Goal: Task Accomplishment & Management: Complete application form

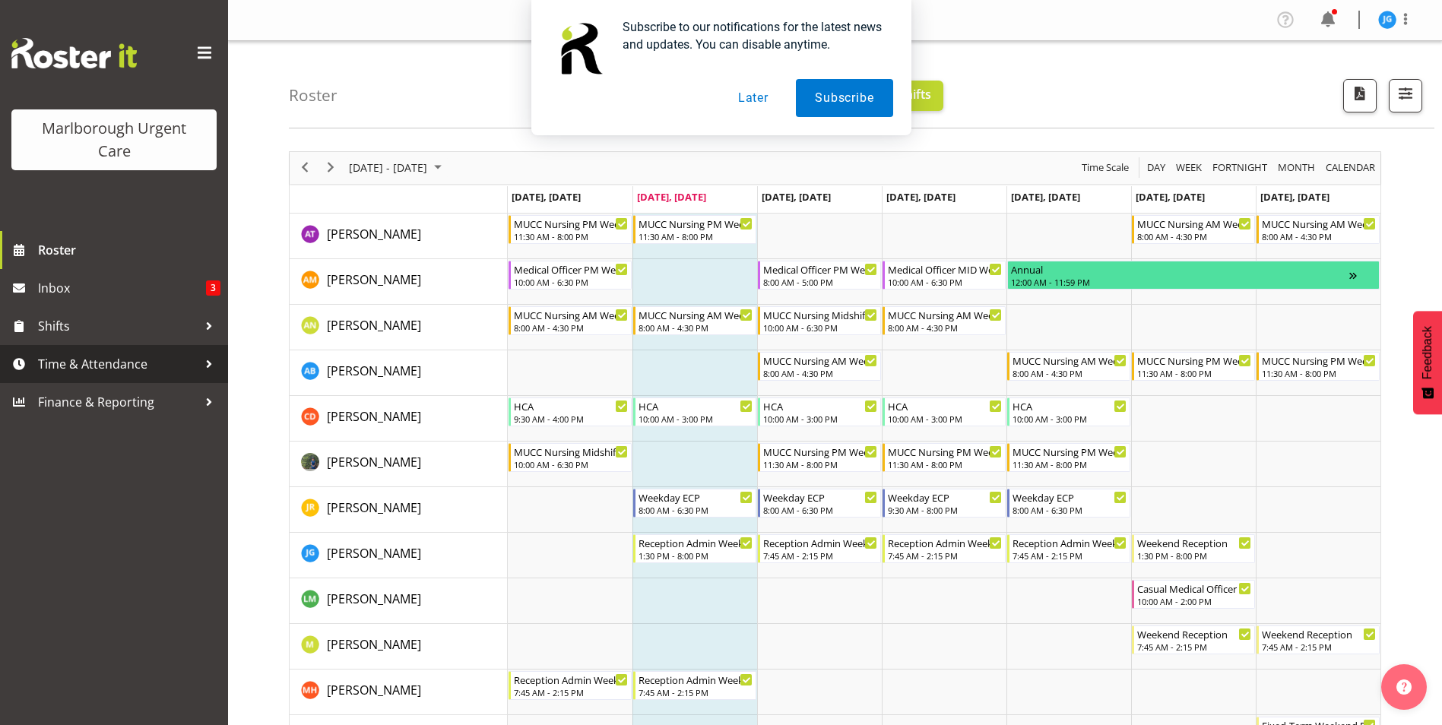
click at [91, 363] on span "Time & Attendance" at bounding box center [118, 364] width 160 height 23
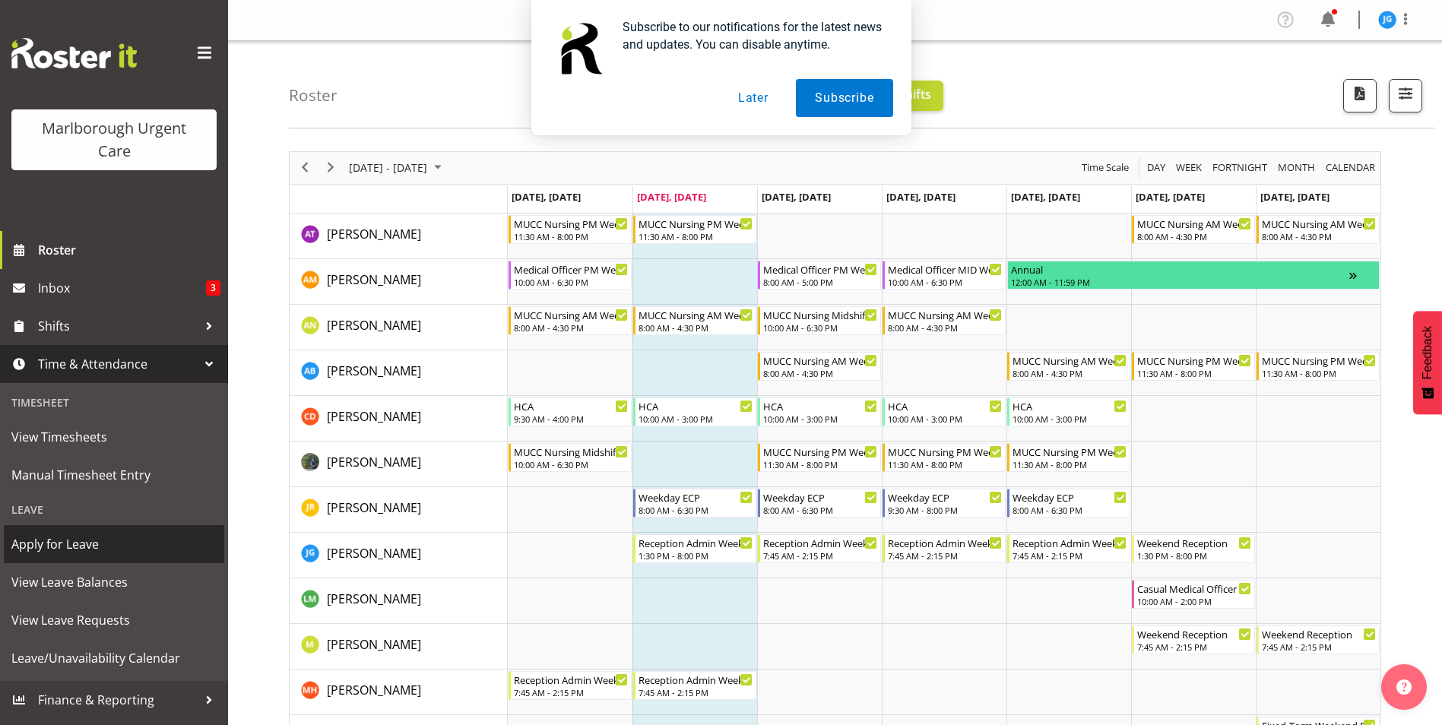
click at [80, 540] on span "Apply for Leave" at bounding box center [113, 544] width 205 height 23
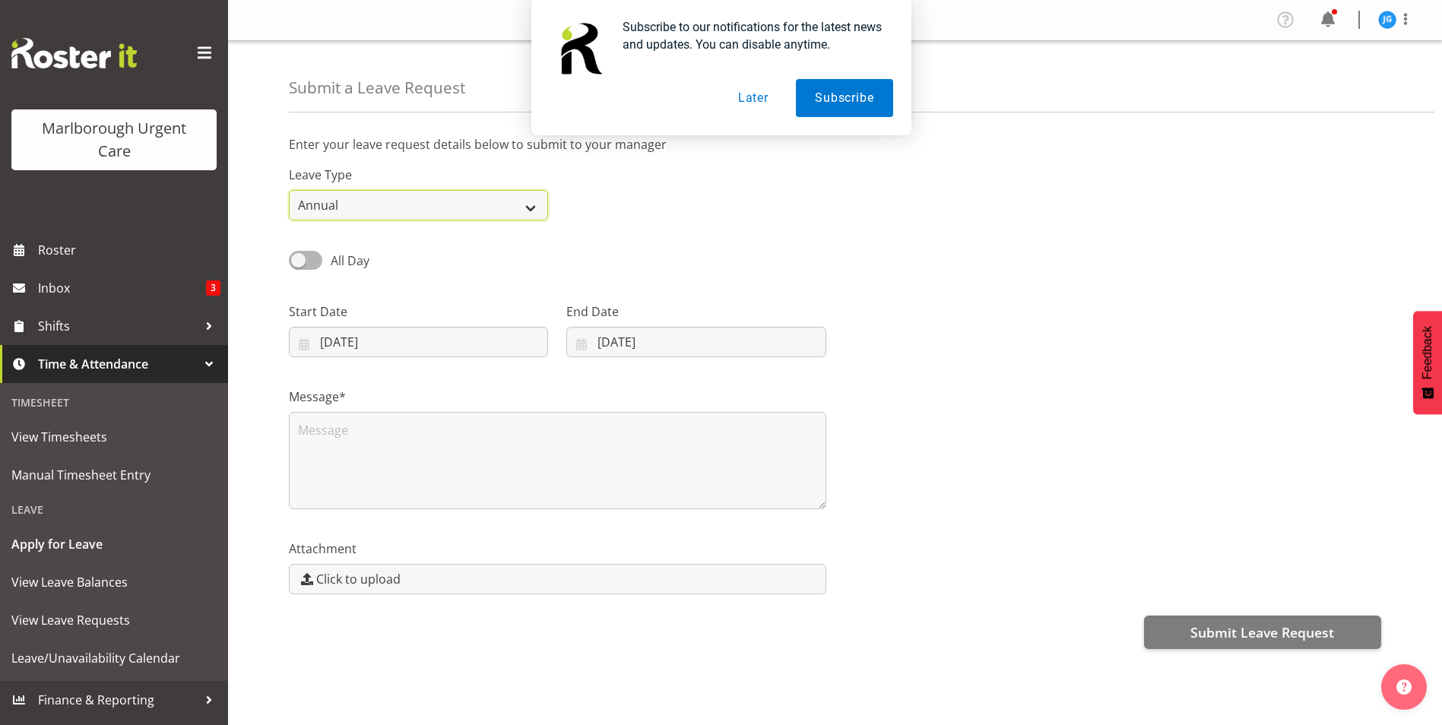
click at [409, 207] on select "Annual Sick Leave Without Pay Bereavement Domestic Violence Parental Jury Servi…" at bounding box center [418, 205] width 259 height 30
click at [289, 190] on select "Annual Sick Leave Without Pay Bereavement Domestic Violence Parental Jury Servi…" at bounding box center [418, 205] width 259 height 30
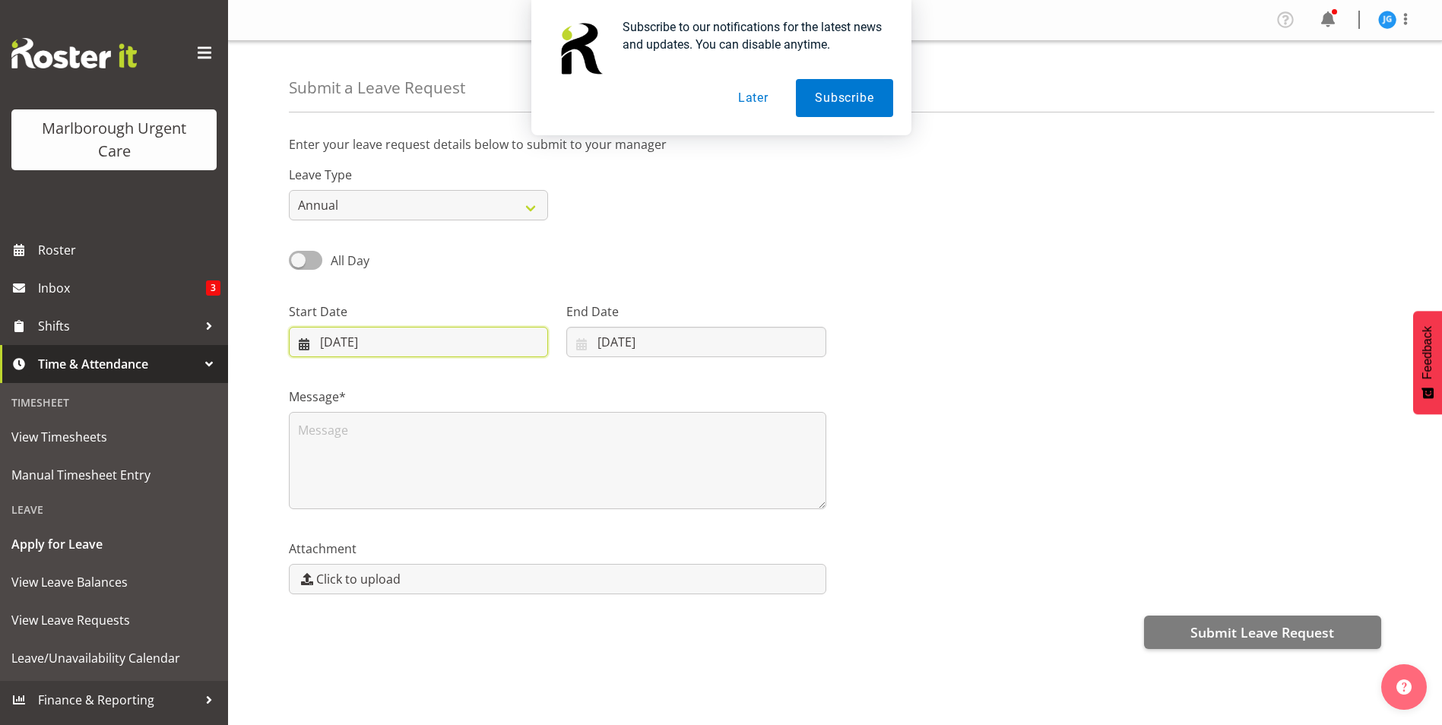
click at [386, 339] on input "[DATE]" at bounding box center [418, 342] width 259 height 30
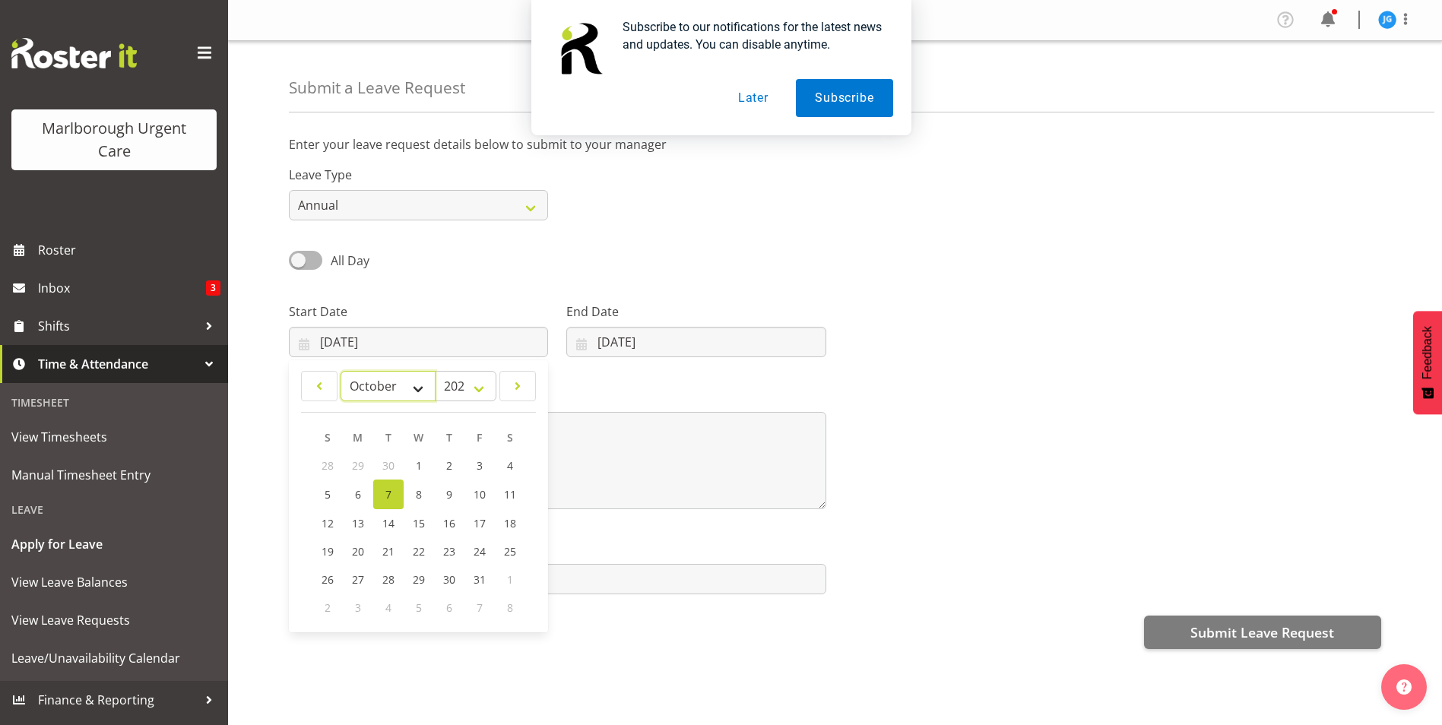
click at [421, 389] on select "January February March April May June July August September October November De…" at bounding box center [388, 386] width 95 height 30
select select "11"
click at [341, 371] on select "January February March April May June July August September October November De…" at bounding box center [388, 386] width 95 height 30
click at [420, 548] on span "24" at bounding box center [419, 550] width 12 height 14
type input "[DATE]"
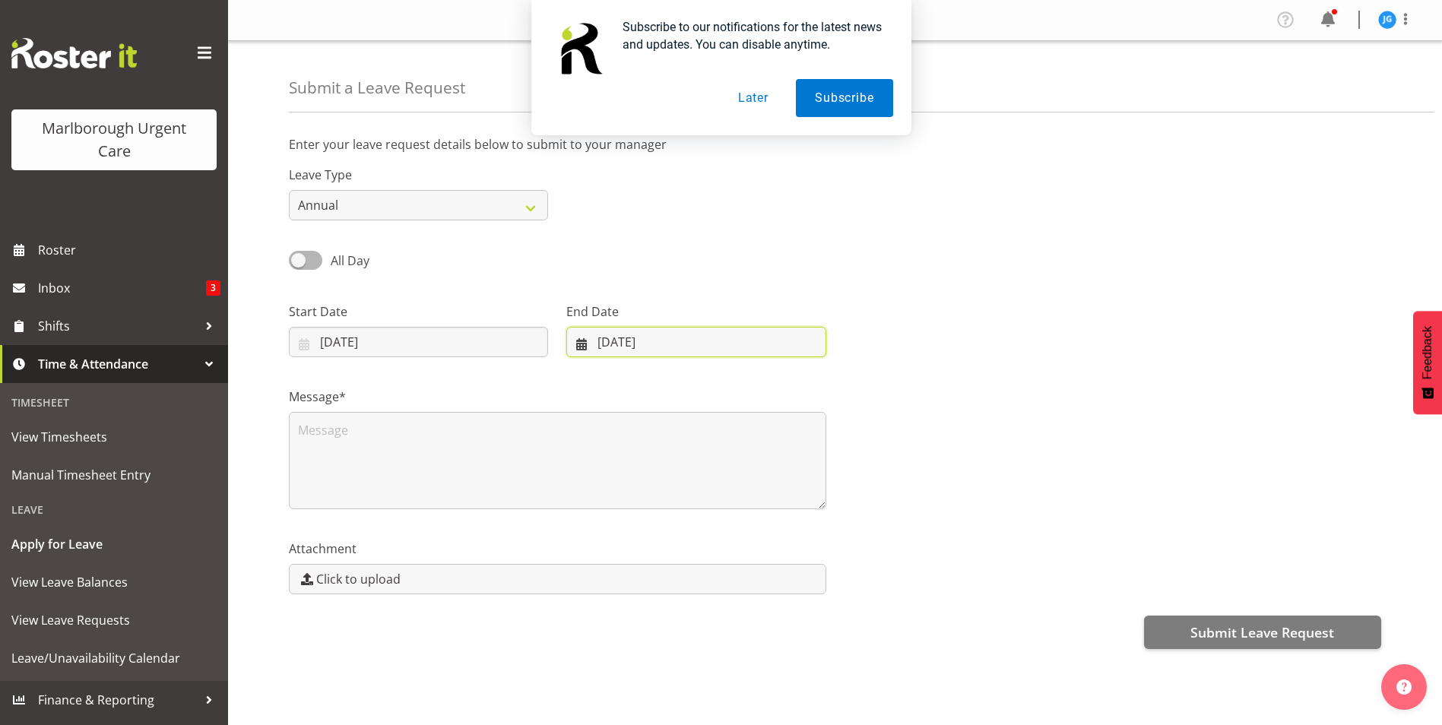
click at [679, 347] on input "[DATE]" at bounding box center [695, 342] width 259 height 30
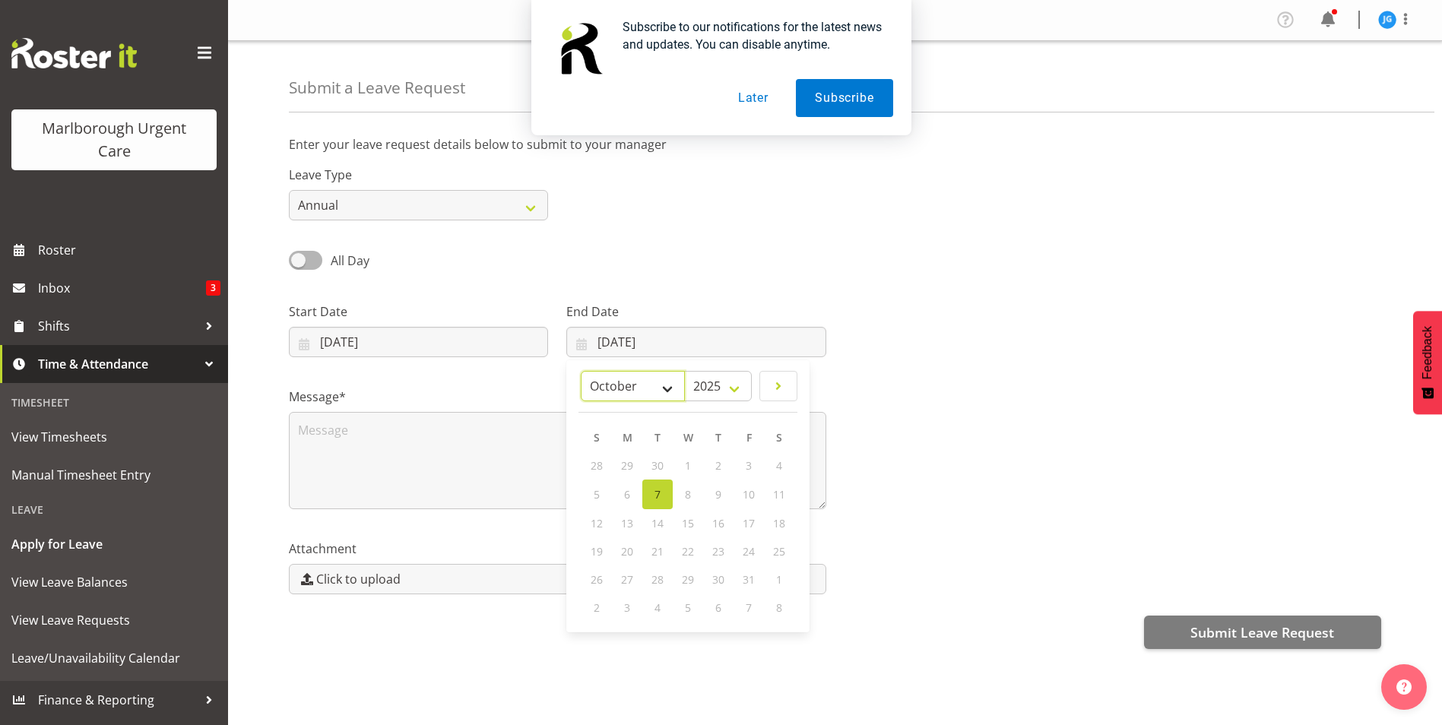
click at [657, 387] on select "January February March April May June July August September October November De…" at bounding box center [633, 386] width 104 height 30
select select "11"
click at [581, 371] on select "January February March April May June July August September October November De…" at bounding box center [633, 386] width 104 height 30
click at [600, 576] on span "28" at bounding box center [597, 578] width 12 height 14
type input "[DATE]"
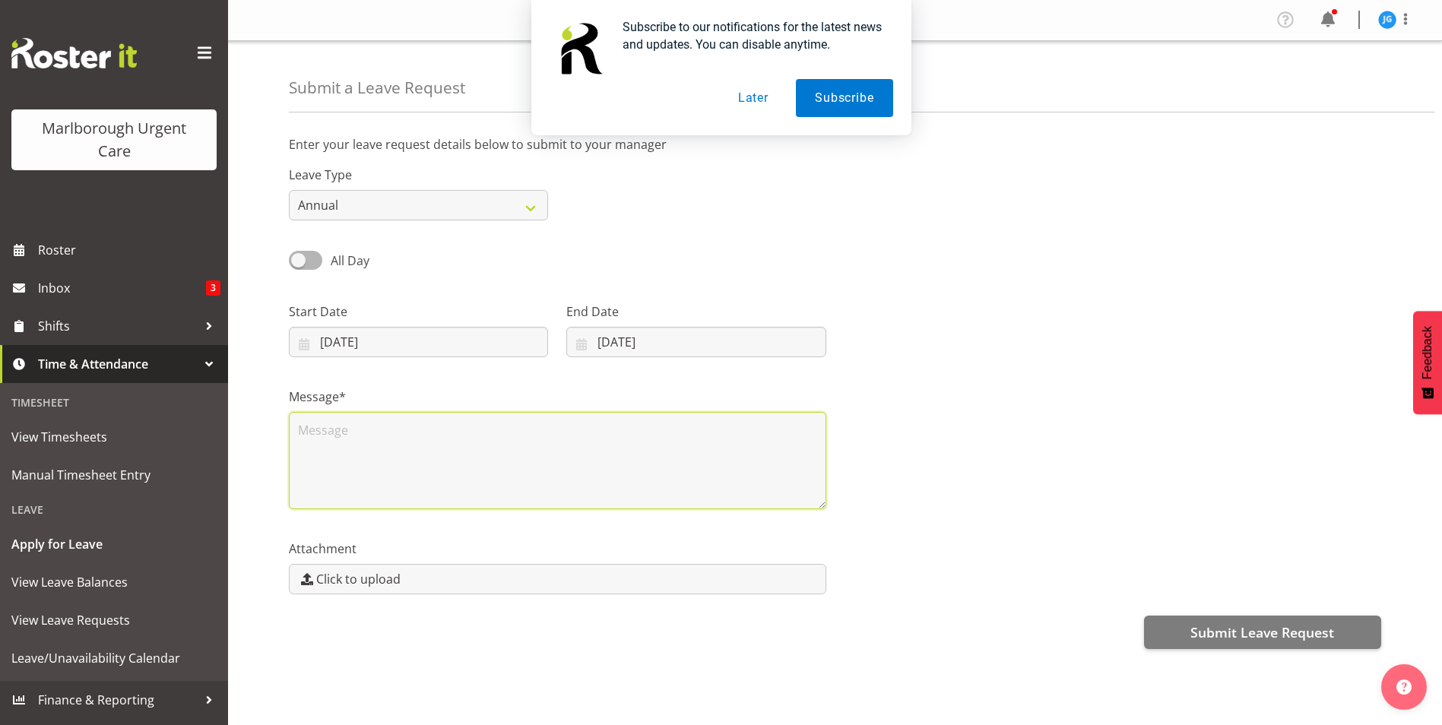
click at [414, 444] on textarea at bounding box center [558, 460] width 538 height 97
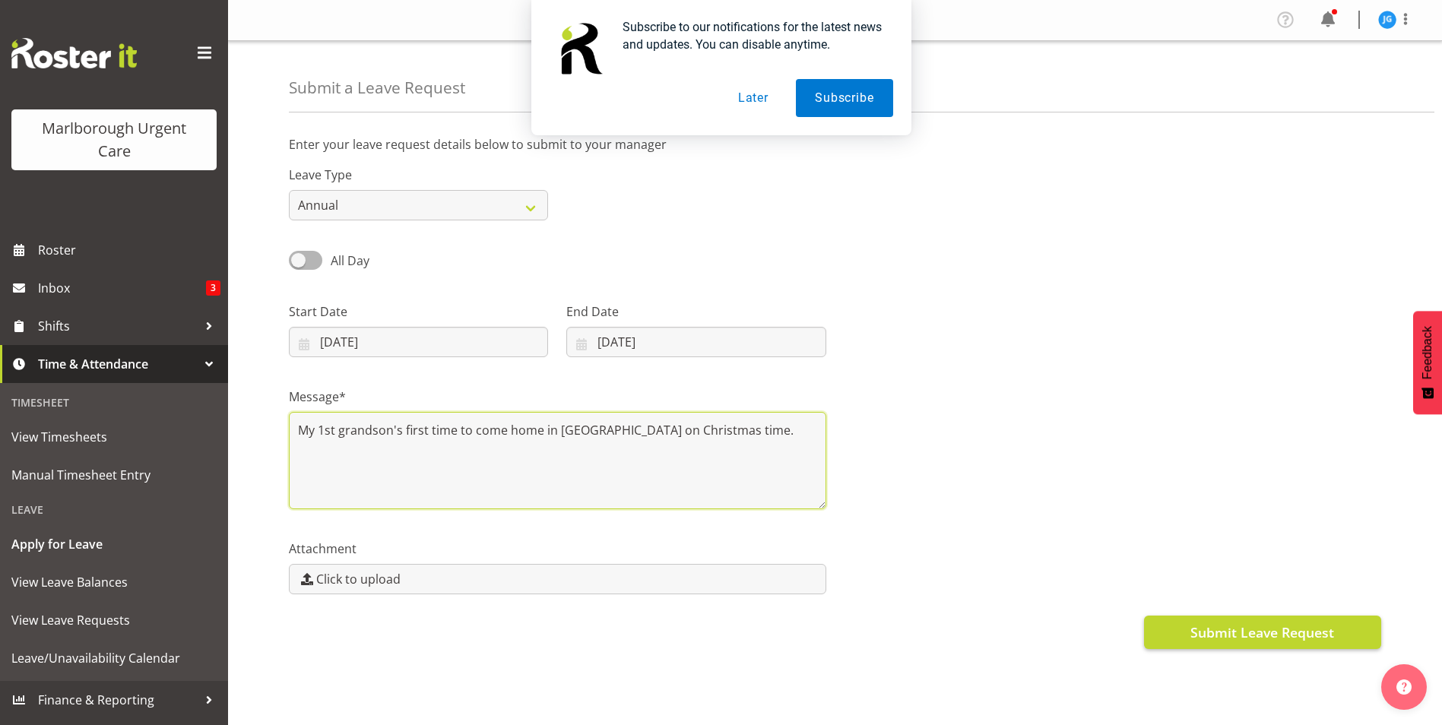
type textarea "My 1st grandson's first time to come home in [GEOGRAPHIC_DATA] on Christmas tim…"
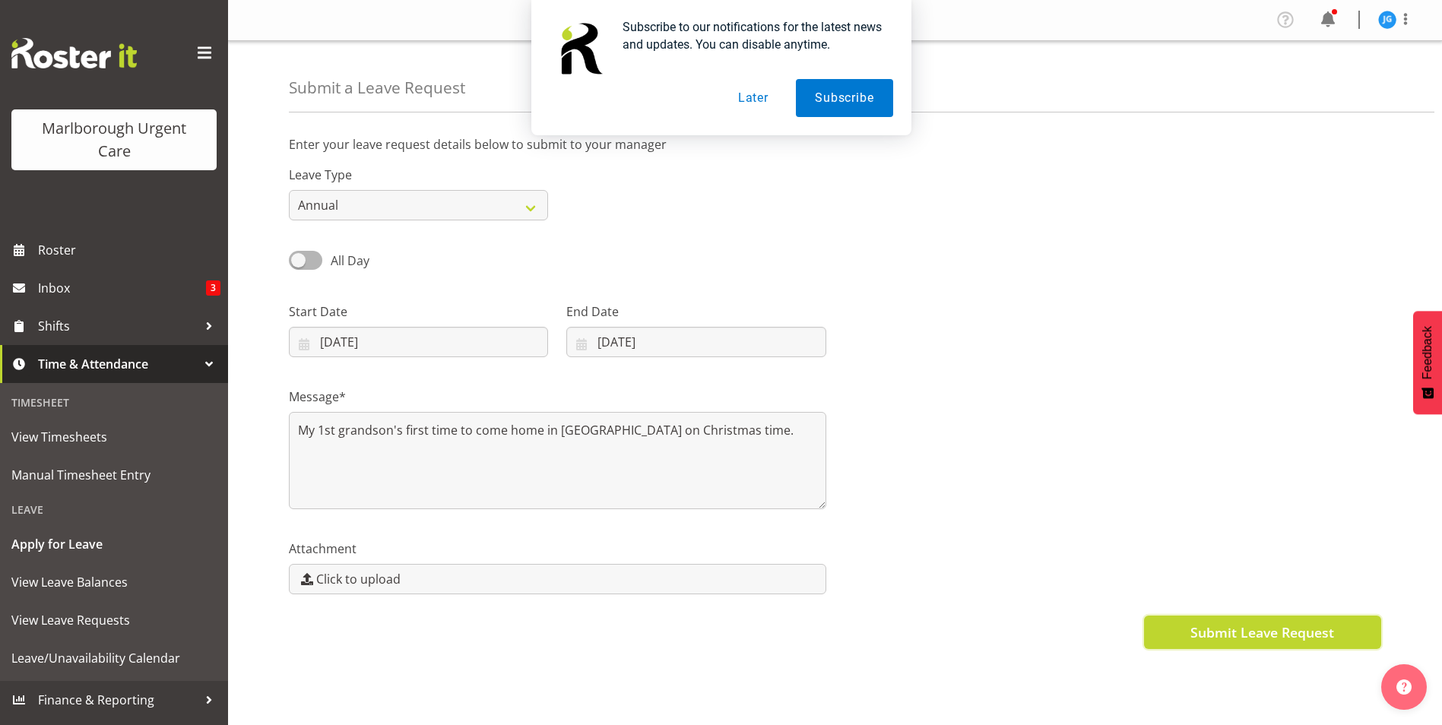
click at [1252, 629] on span "Submit Leave Request" at bounding box center [1263, 633] width 144 height 20
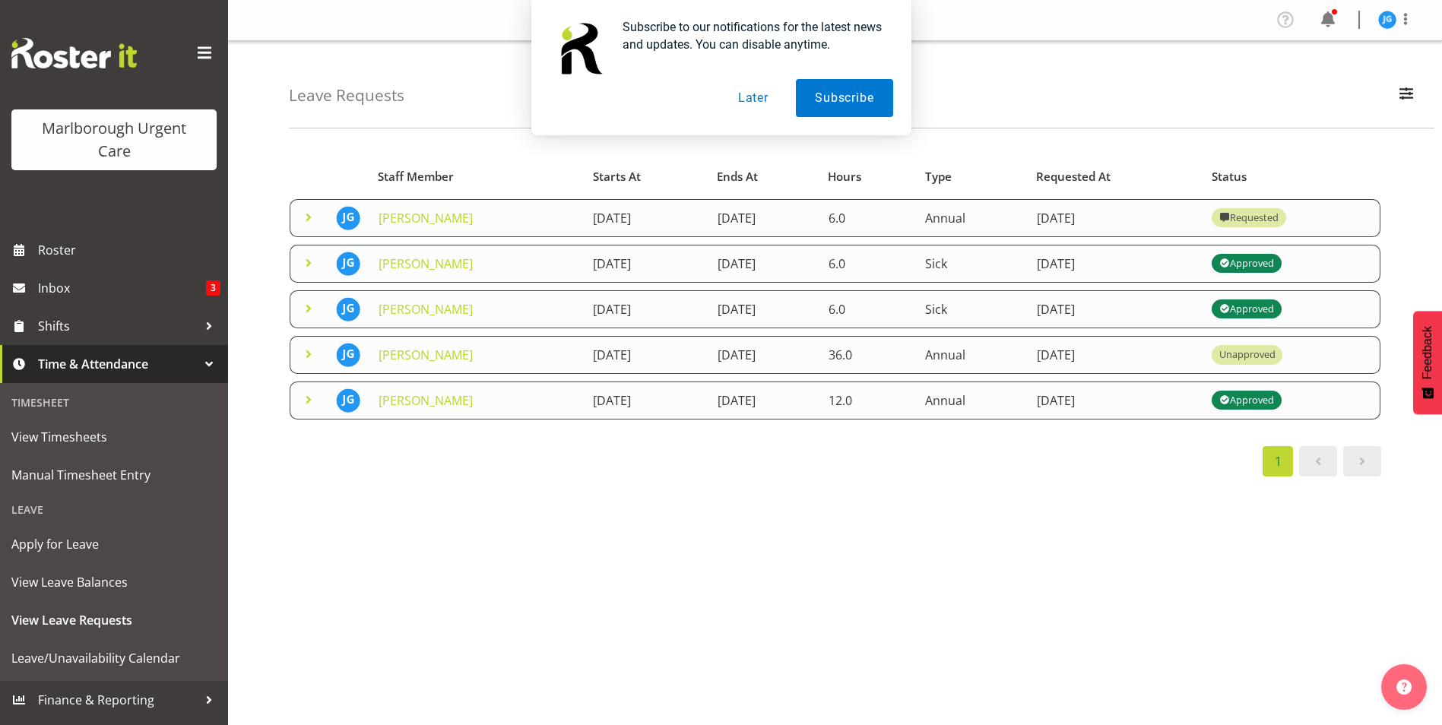
click at [756, 100] on button "Later" at bounding box center [753, 98] width 68 height 38
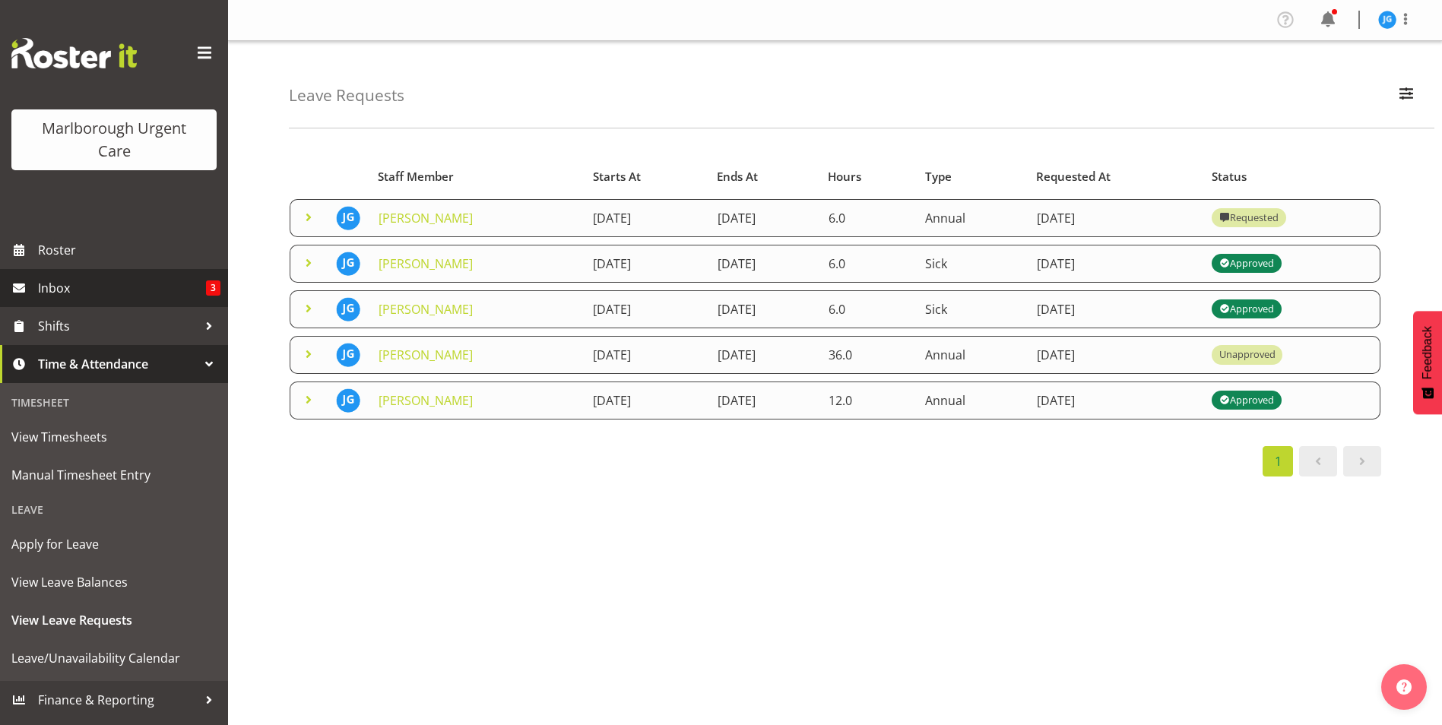
click at [62, 287] on span "Inbox" at bounding box center [122, 288] width 168 height 23
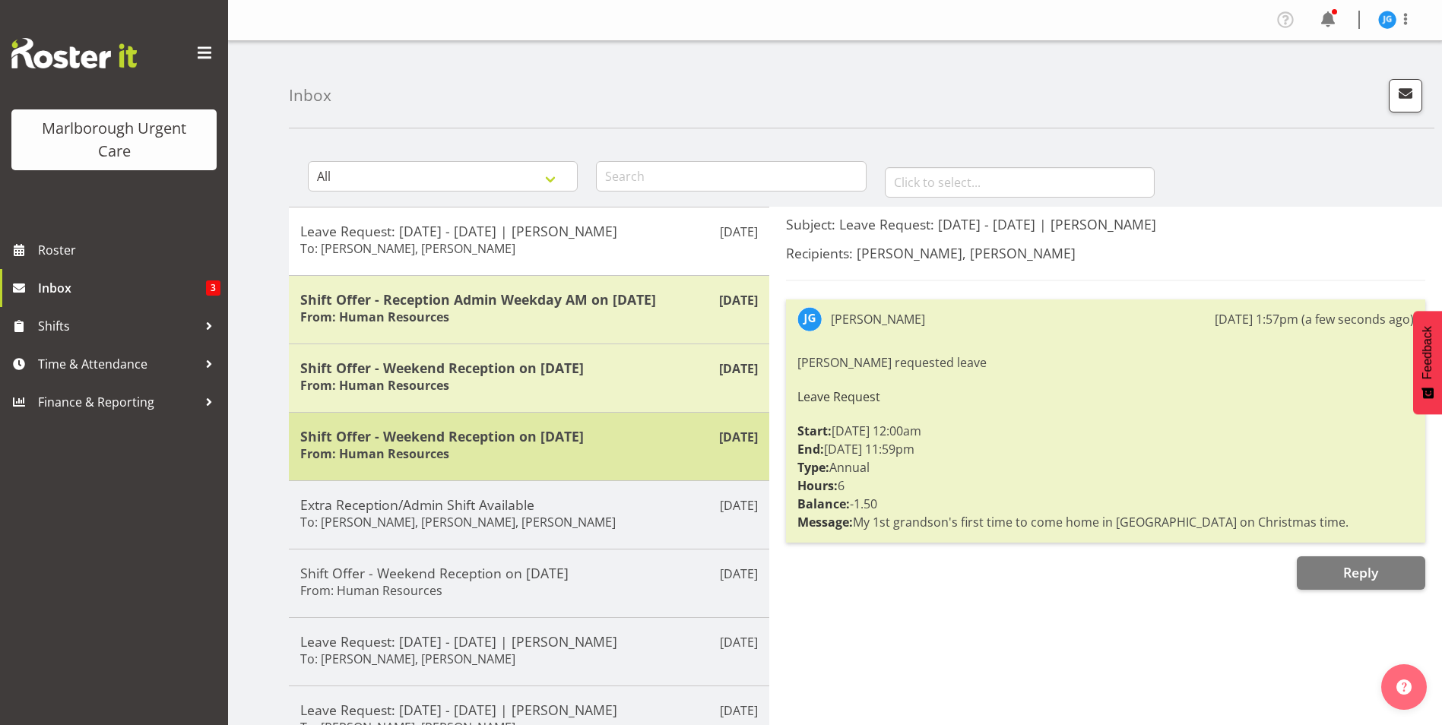
click at [664, 443] on h5 "Shift Offer - Weekend Reception on 01/11/25" at bounding box center [529, 436] width 458 height 17
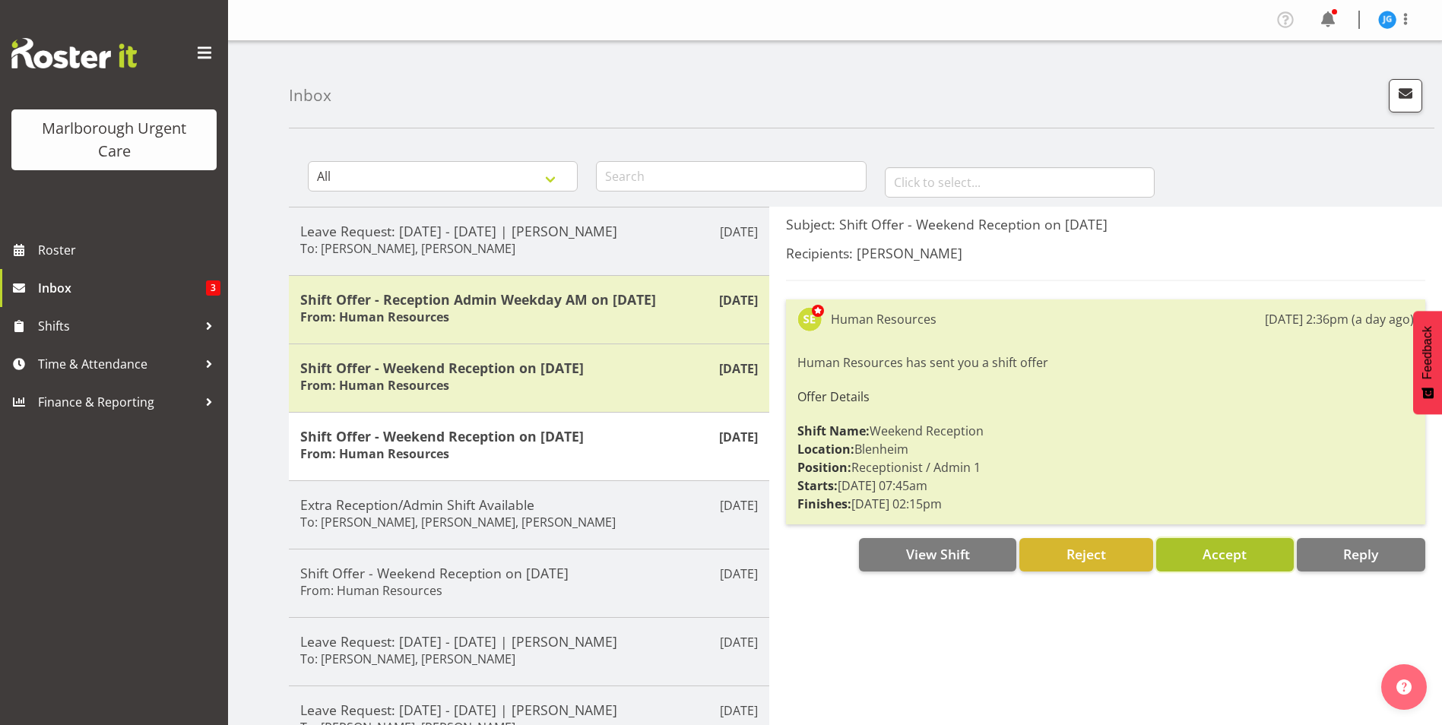
click at [1213, 560] on span "Accept" at bounding box center [1225, 554] width 44 height 18
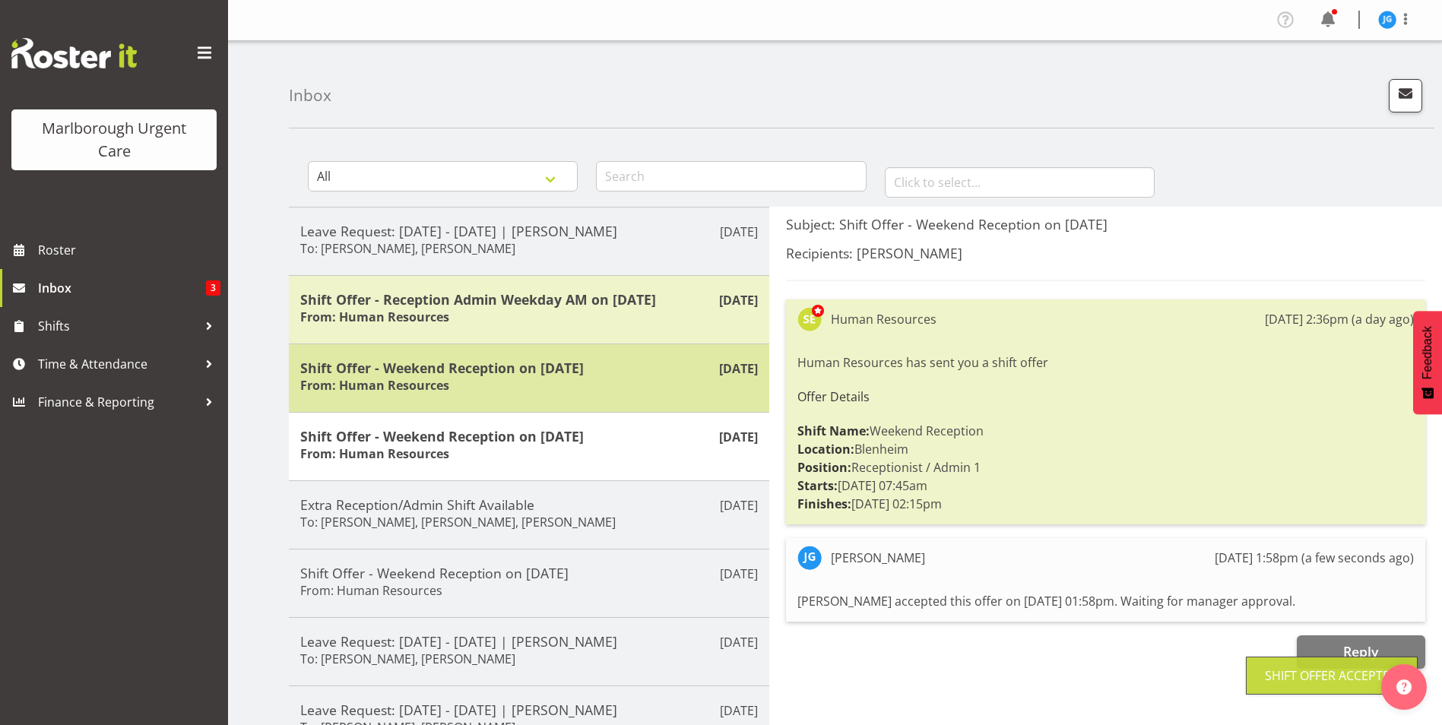
click at [630, 384] on div "Shift Offer - Weekend Reception on 02/11/25 From: Human Resources" at bounding box center [529, 378] width 458 height 37
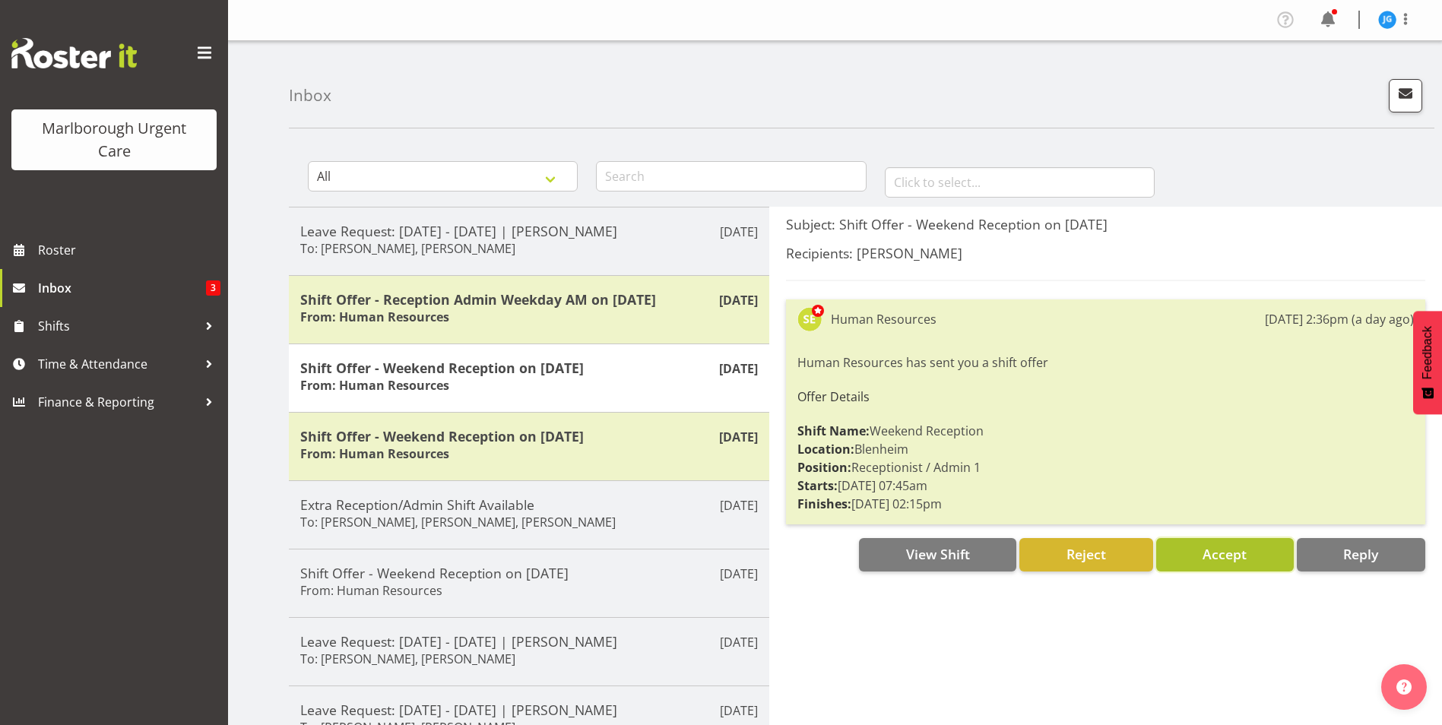
click at [1214, 557] on span "Accept" at bounding box center [1225, 554] width 44 height 18
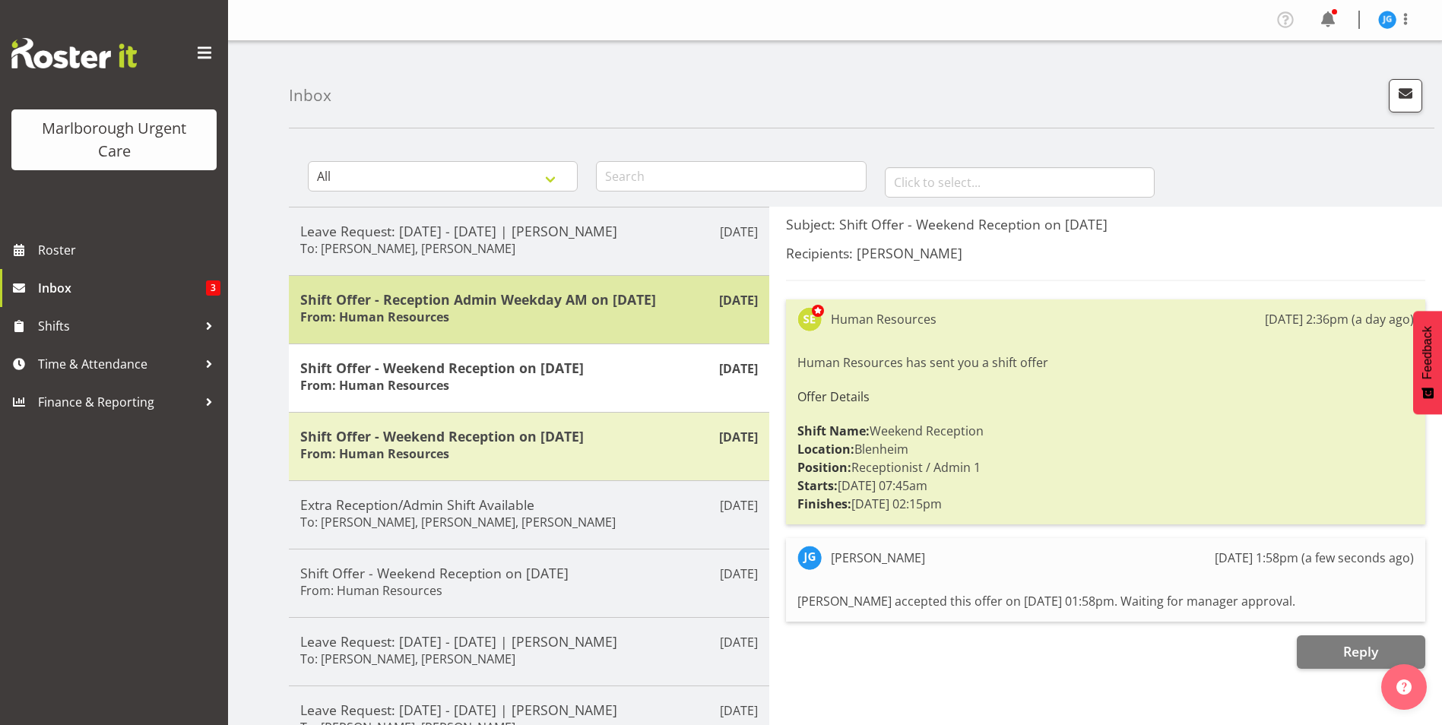
click at [640, 313] on div "Shift Offer - Reception Admin Weekday AM on 05/11/25 From: Human Resources" at bounding box center [529, 309] width 458 height 37
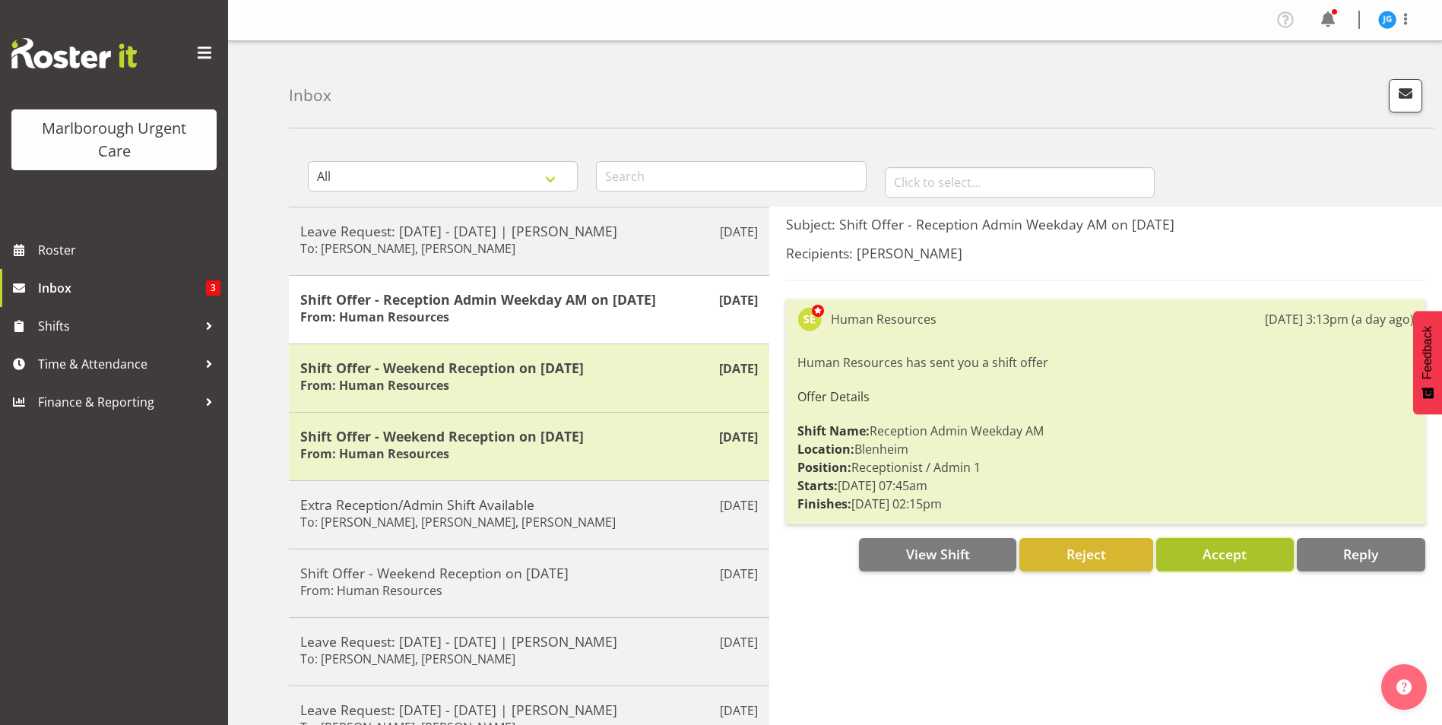
click at [1214, 557] on span "Accept" at bounding box center [1225, 554] width 44 height 18
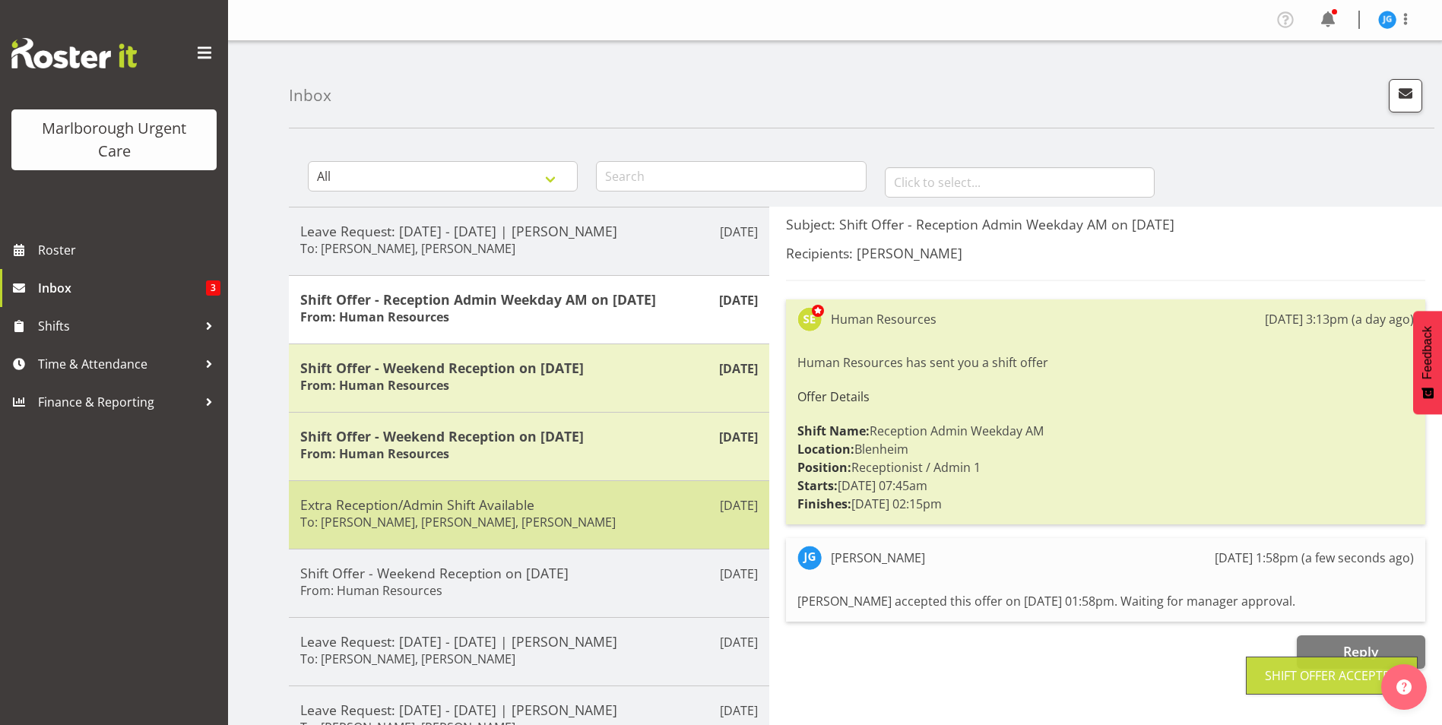
click at [531, 508] on h5 "Extra Reception/Admin Shift Available" at bounding box center [529, 505] width 458 height 17
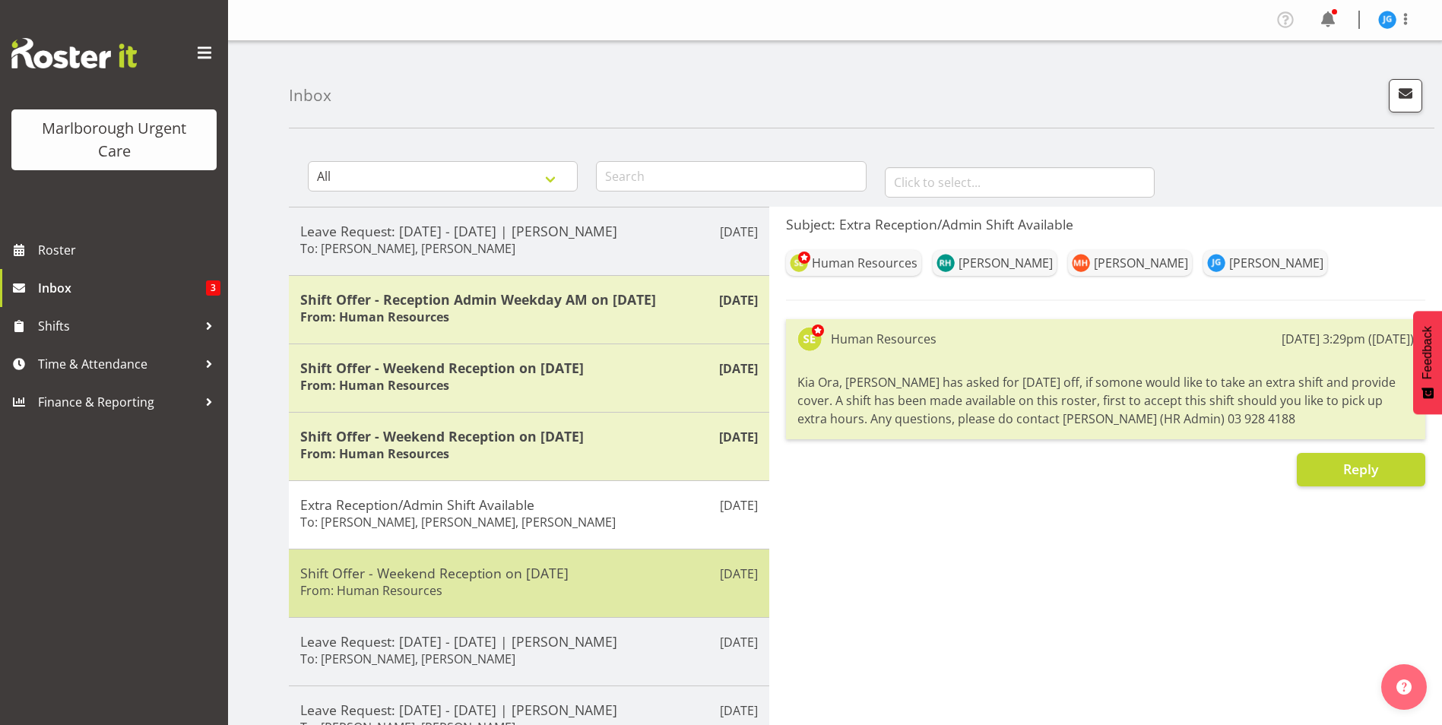
click at [503, 586] on div "Shift Offer - Weekend Reception on 11/10/25 From: Human Resources" at bounding box center [529, 583] width 458 height 37
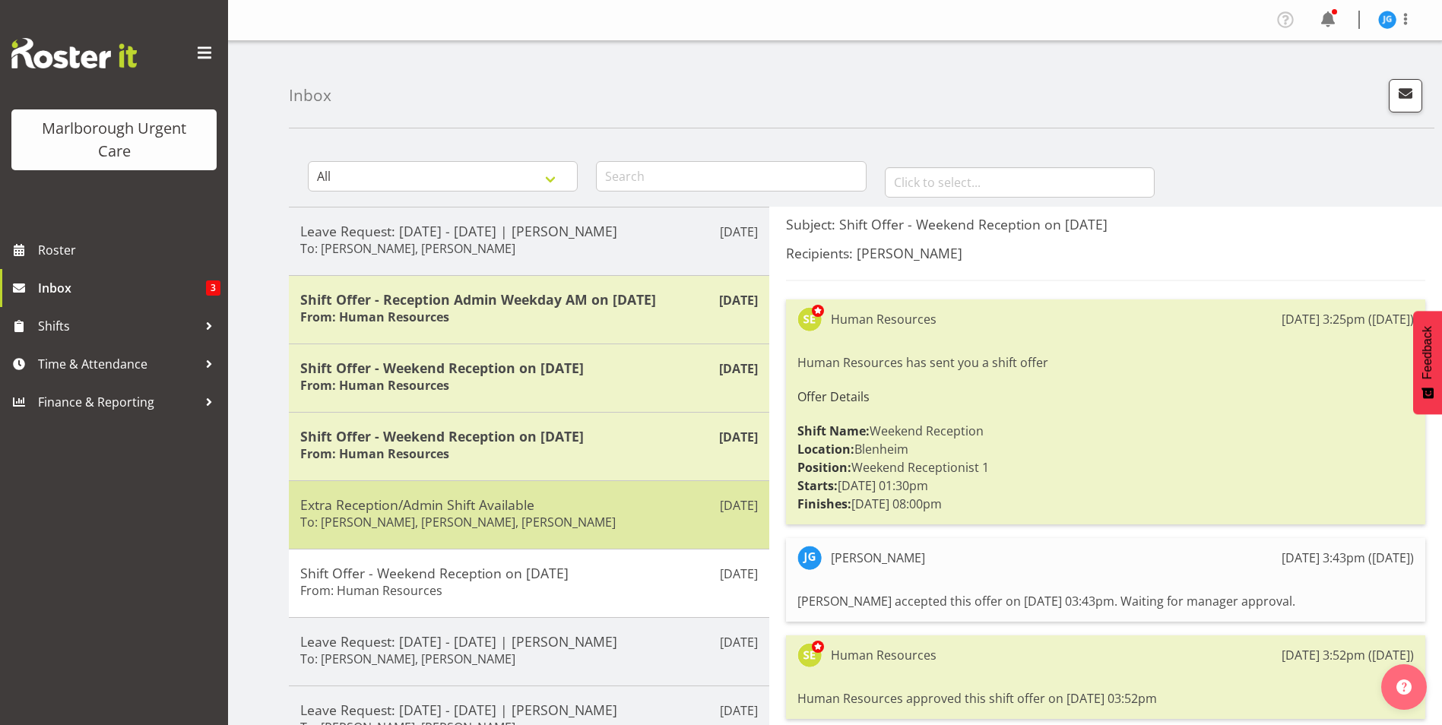
click at [521, 518] on h6 "To: Rochelle Harris, Margret Hall, Josephine Godinez" at bounding box center [458, 522] width 316 height 15
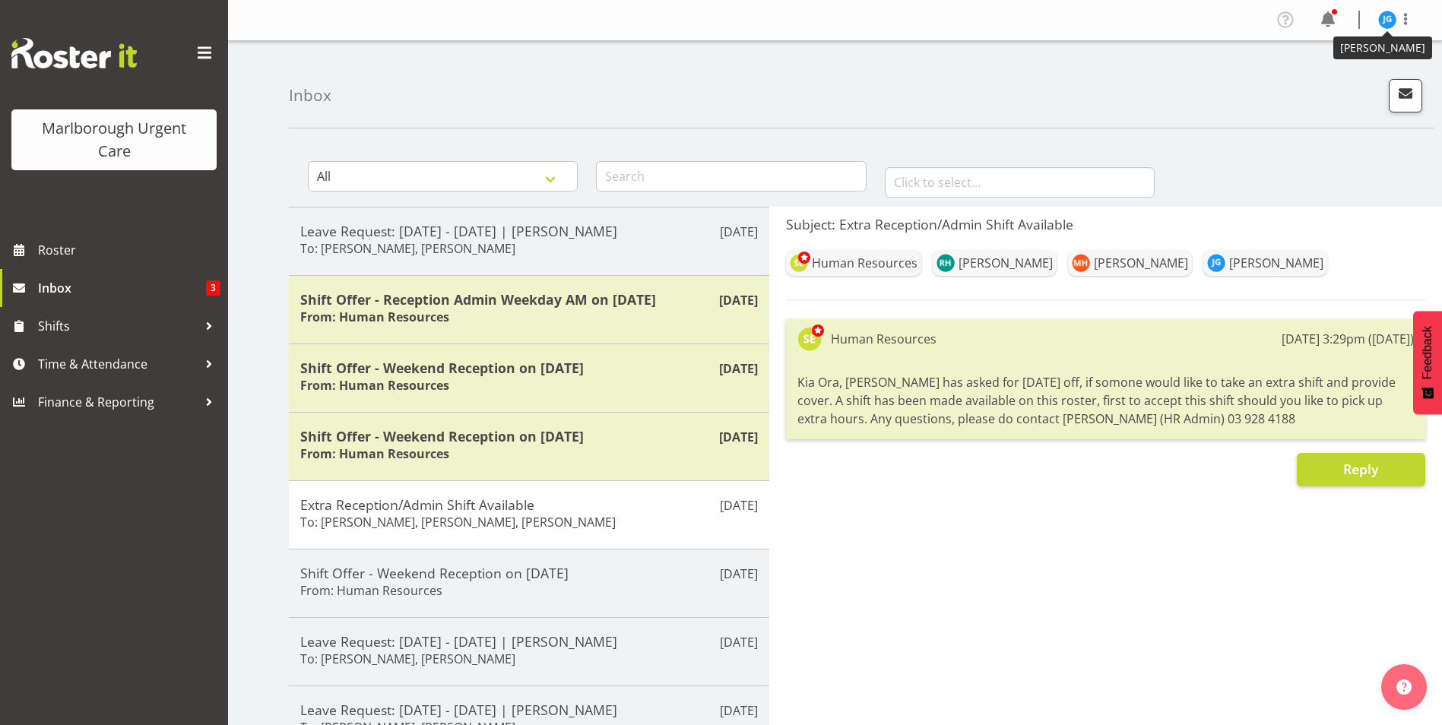
click at [1388, 21] on img at bounding box center [1388, 20] width 18 height 18
click at [1326, 78] on link "Log Out" at bounding box center [1342, 79] width 146 height 27
